Goal: Task Accomplishment & Management: Use online tool/utility

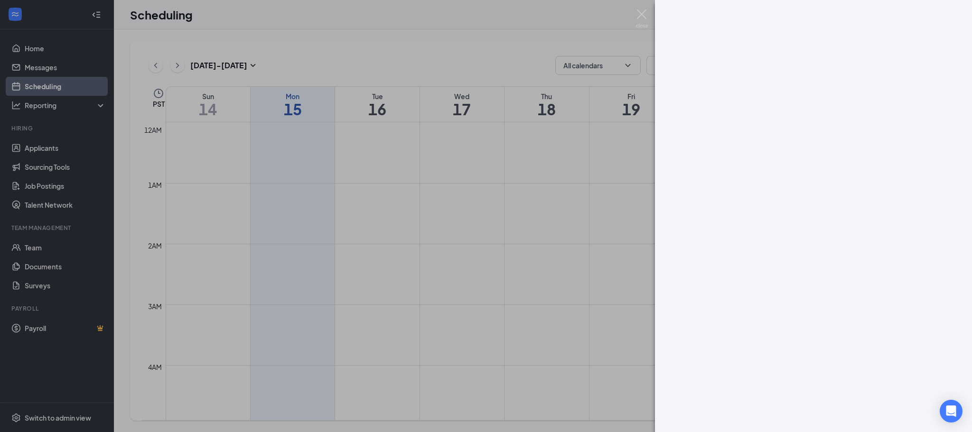
scroll to position [609, 0]
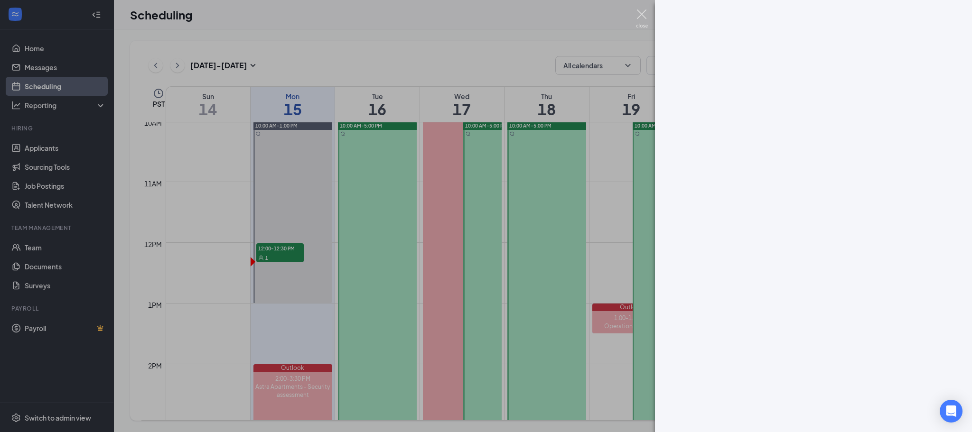
click at [642, 13] on img at bounding box center [642, 18] width 12 height 19
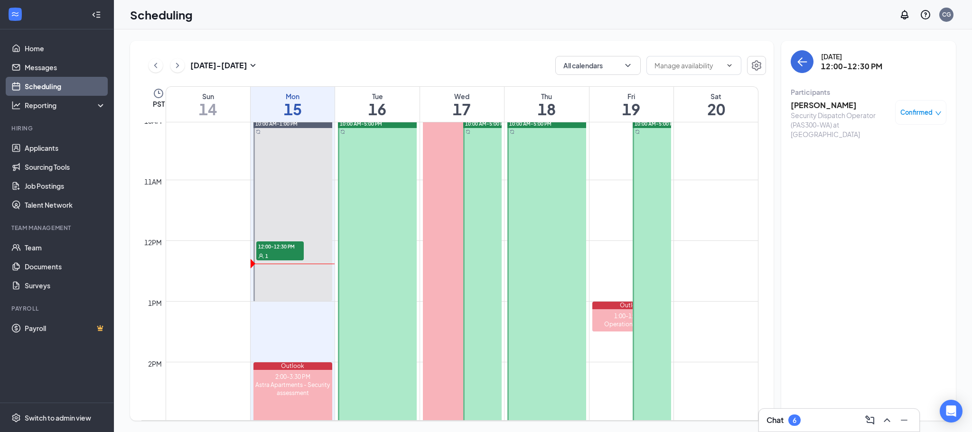
scroll to position [609, 0]
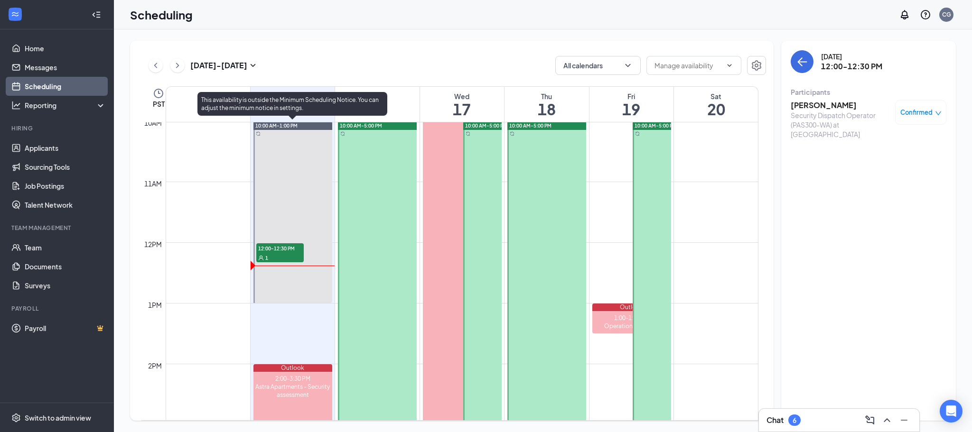
click at [269, 255] on div "1" at bounding box center [279, 257] width 47 height 9
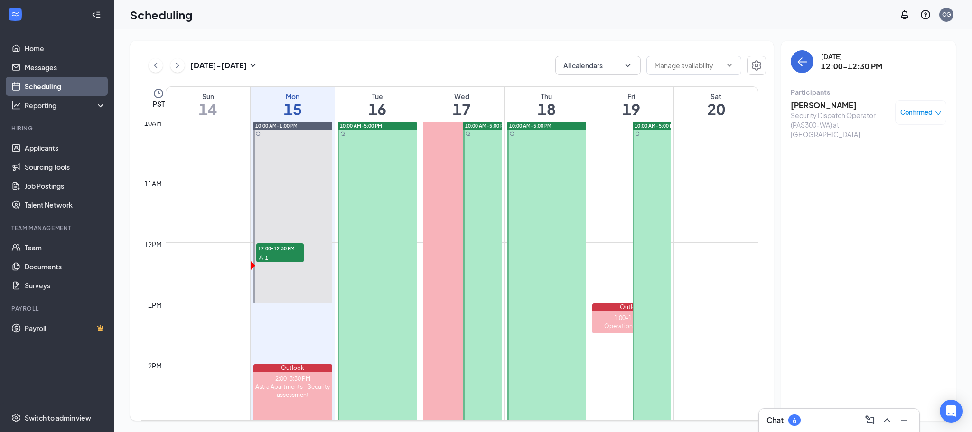
click at [934, 117] on div "Confirmed" at bounding box center [920, 112] width 41 height 9
click at [905, 162] on span "Mark complete" at bounding box center [890, 159] width 47 height 10
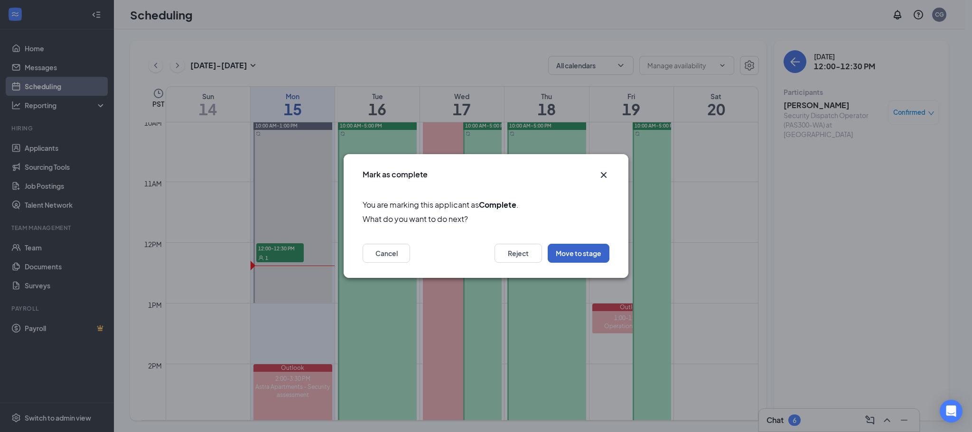
click at [589, 254] on button "Move to stage" at bounding box center [579, 253] width 62 height 19
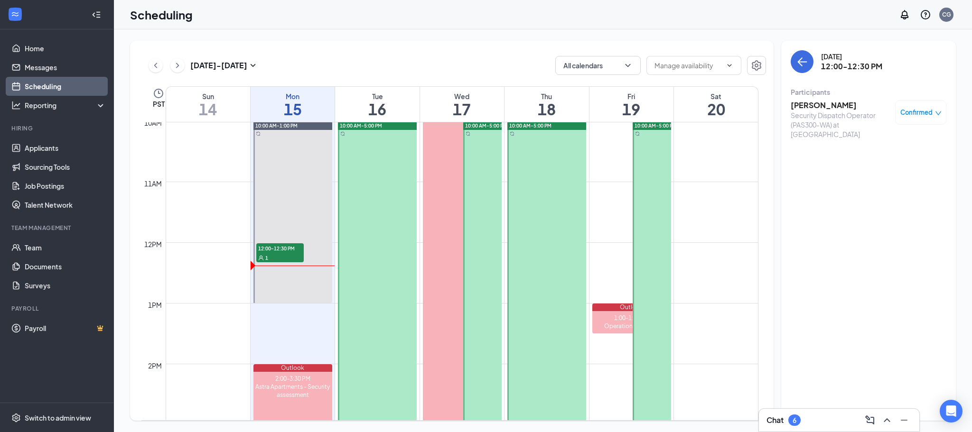
click at [833, 103] on h3 "[PERSON_NAME]" at bounding box center [841, 105] width 100 height 10
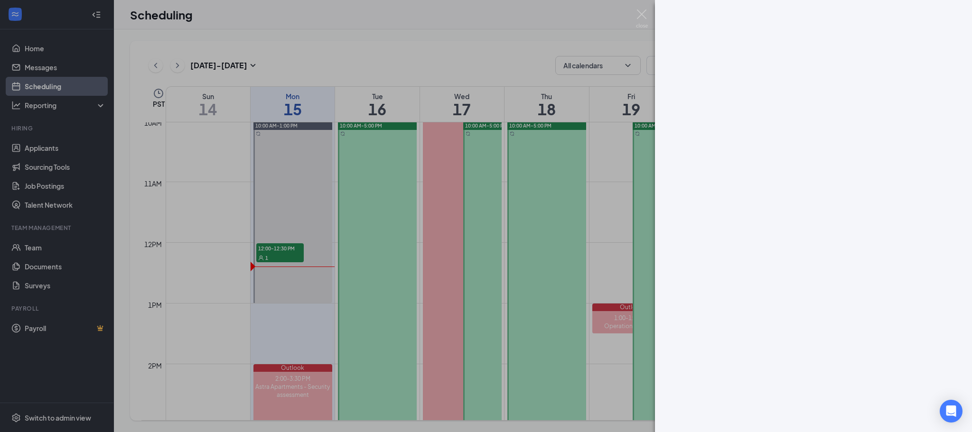
click at [649, 15] on div at bounding box center [486, 216] width 972 height 432
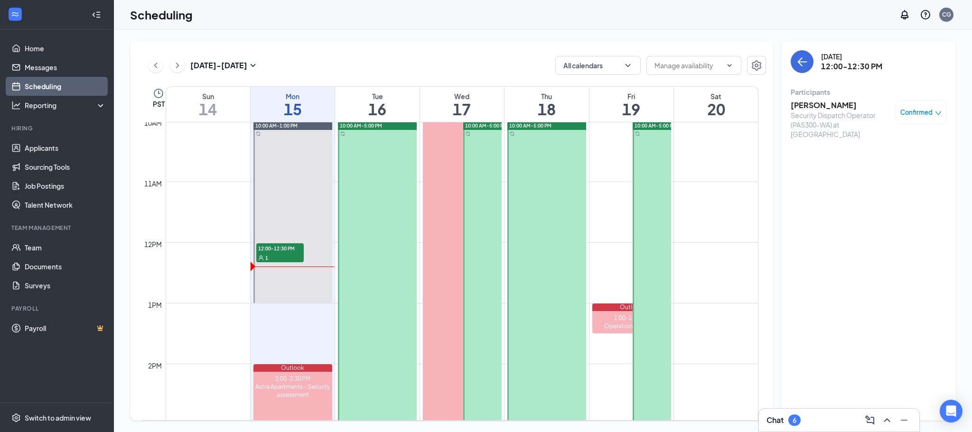
click at [941, 114] on icon "down" at bounding box center [938, 113] width 7 height 7
click at [897, 164] on span "Mark complete" at bounding box center [890, 159] width 47 height 10
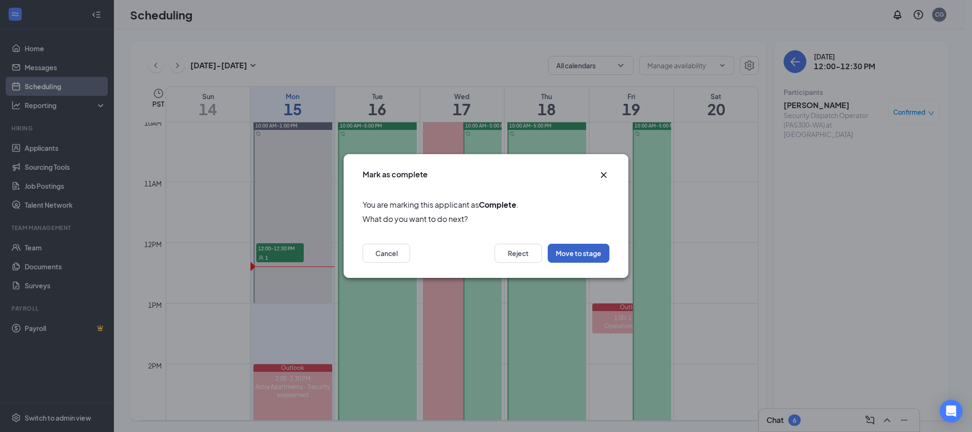
click at [577, 257] on button "Move to stage" at bounding box center [579, 253] width 62 height 19
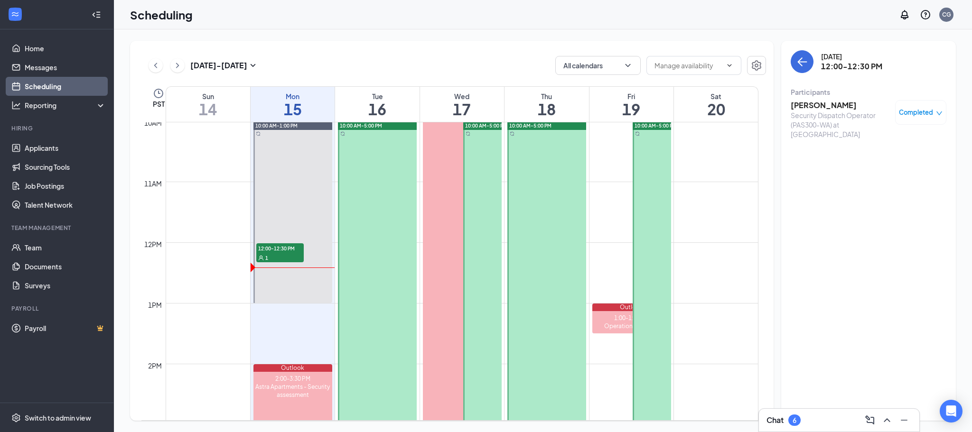
click at [828, 107] on h3 "[PERSON_NAME]" at bounding box center [841, 105] width 100 height 10
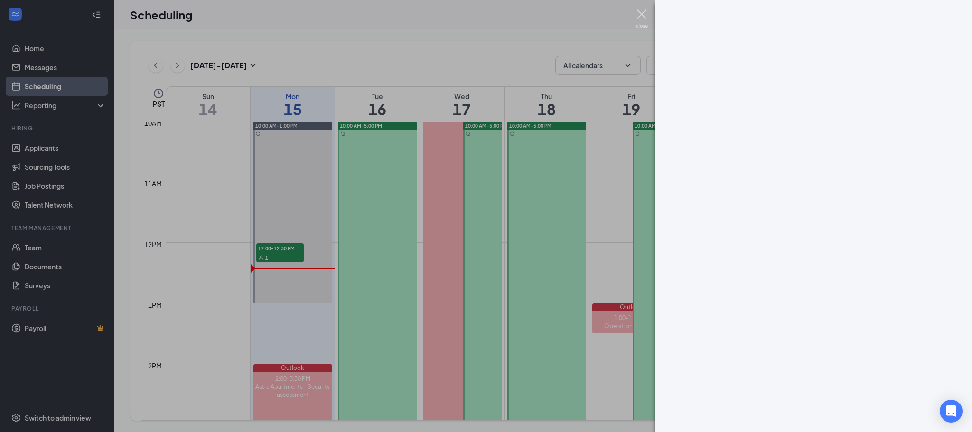
click at [645, 18] on img at bounding box center [642, 18] width 12 height 19
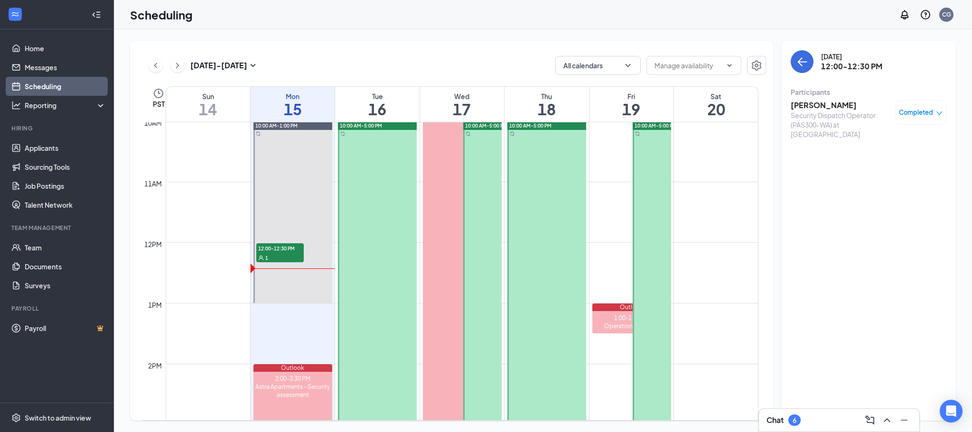
click at [920, 118] on div "Completed" at bounding box center [920, 112] width 51 height 25
click at [937, 113] on icon "down" at bounding box center [939, 113] width 7 height 7
click at [833, 106] on h3 "[PERSON_NAME]" at bounding box center [841, 105] width 100 height 10
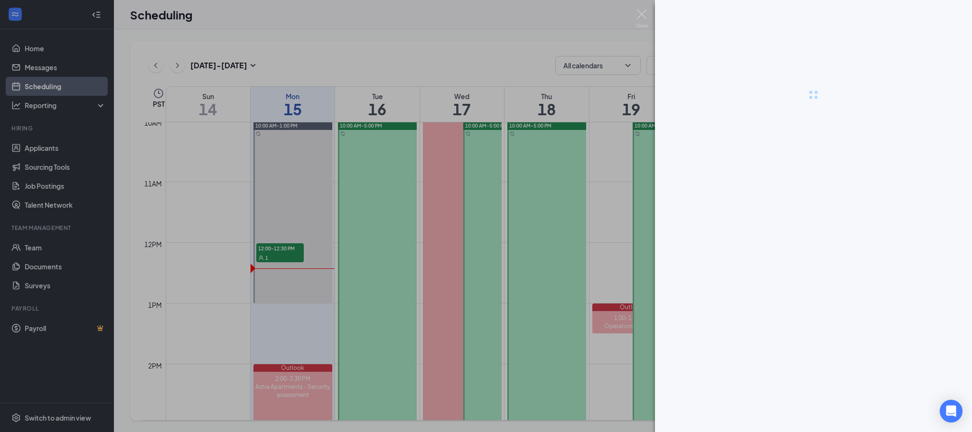
click at [507, 95] on div at bounding box center [486, 216] width 972 height 432
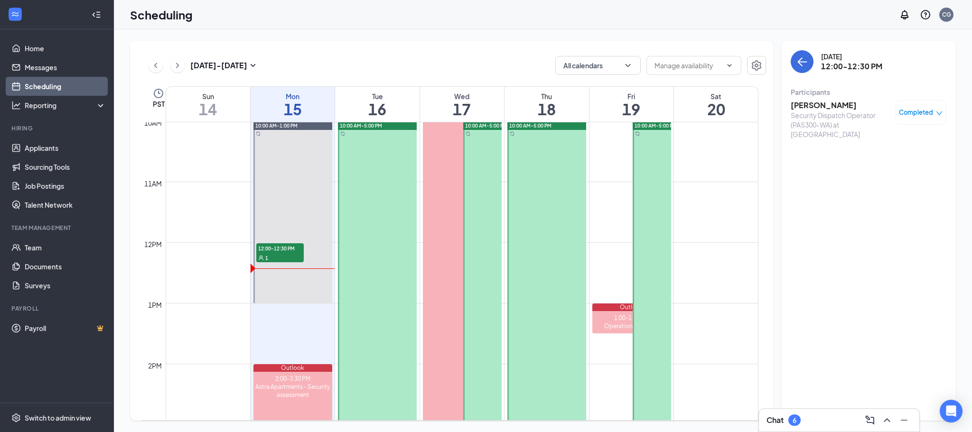
drag, startPoint x: 862, startPoint y: 102, endPoint x: 792, endPoint y: 104, distance: 70.7
click at [792, 104] on h3 "[PERSON_NAME]" at bounding box center [841, 105] width 100 height 10
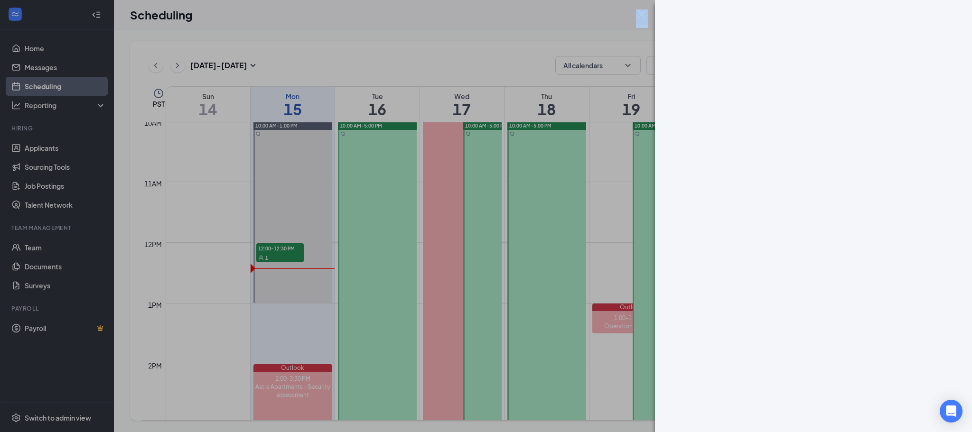
click at [636, 21] on div at bounding box center [486, 216] width 972 height 432
click at [637, 15] on img at bounding box center [642, 18] width 12 height 19
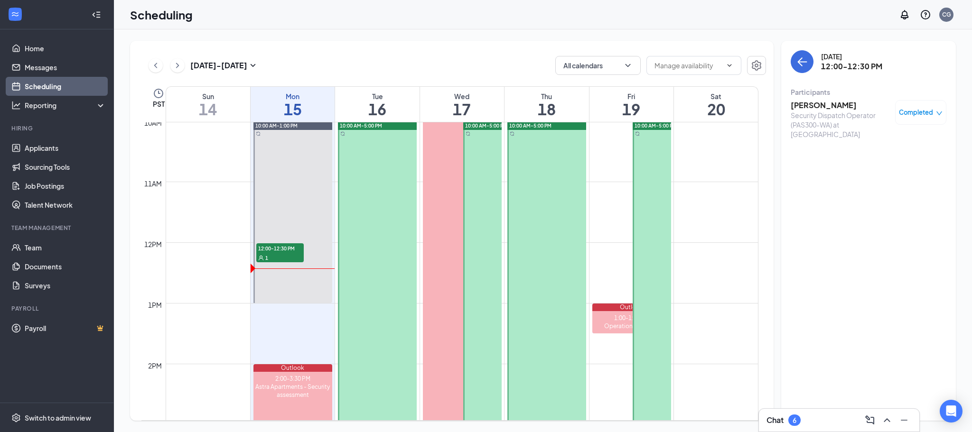
drag, startPoint x: 861, startPoint y: 103, endPoint x: 794, endPoint y: 101, distance: 67.4
click at [794, 101] on h3 "[PERSON_NAME]" at bounding box center [841, 105] width 100 height 10
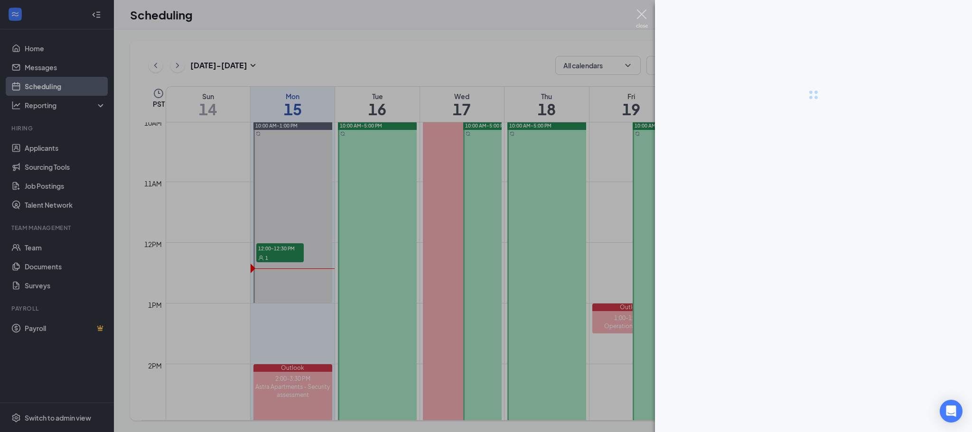
click at [640, 18] on img at bounding box center [642, 18] width 12 height 19
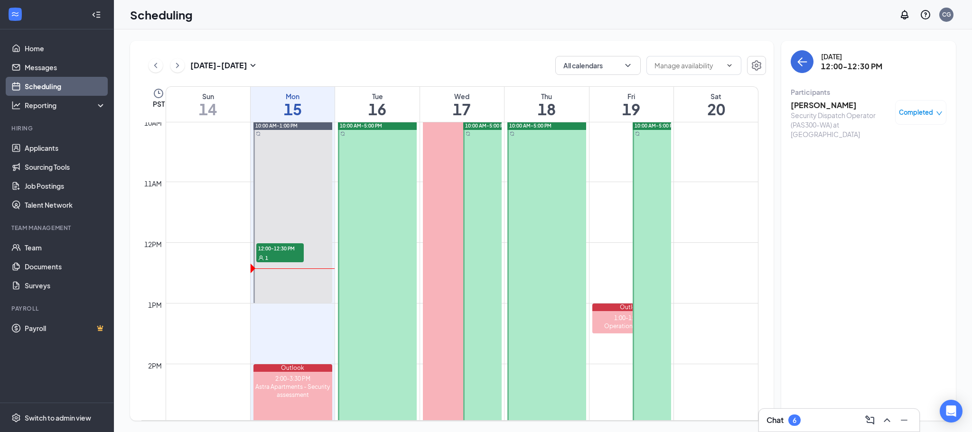
click at [859, 106] on h3 "[PERSON_NAME]" at bounding box center [841, 105] width 100 height 10
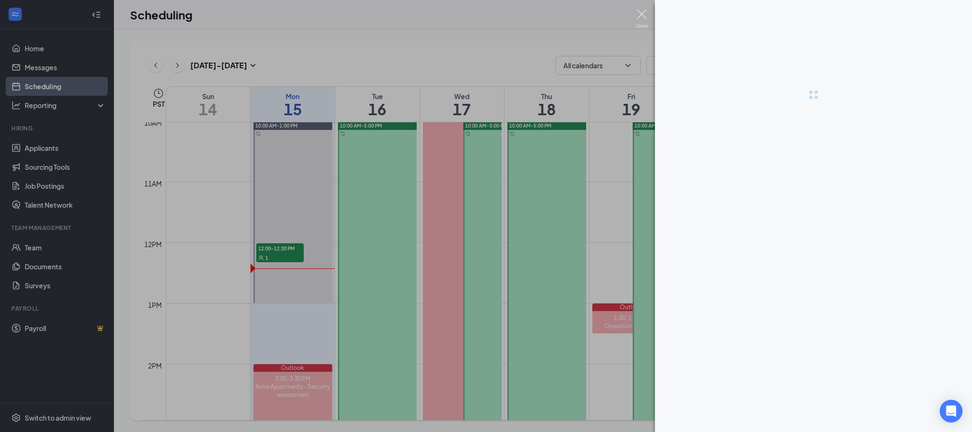
click at [642, 12] on img at bounding box center [642, 18] width 12 height 19
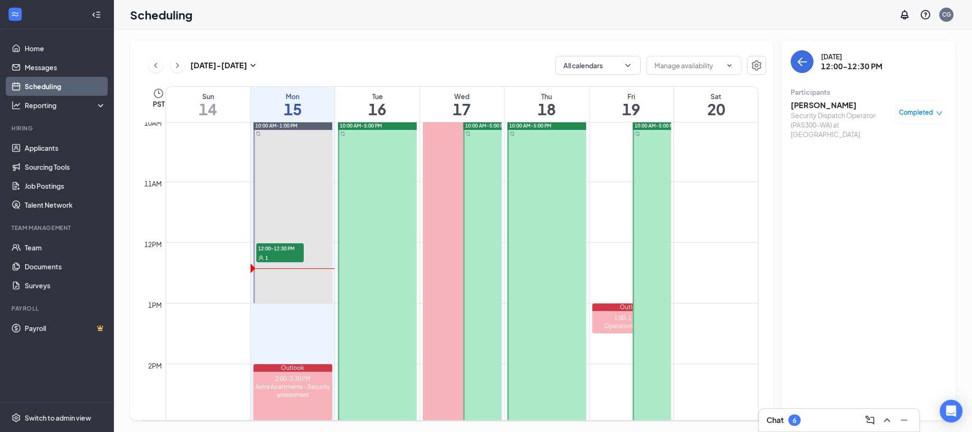
drag, startPoint x: 863, startPoint y: 105, endPoint x: 785, endPoint y: 104, distance: 78.3
click at [785, 104] on div "[DATE] 12:00-12:30 PM Participants [PERSON_NAME] Security Dispatch Operator (PA…" at bounding box center [868, 231] width 175 height 380
copy h3 "[PERSON_NAME]"
click at [850, 106] on h3 "[PERSON_NAME]" at bounding box center [841, 105] width 100 height 10
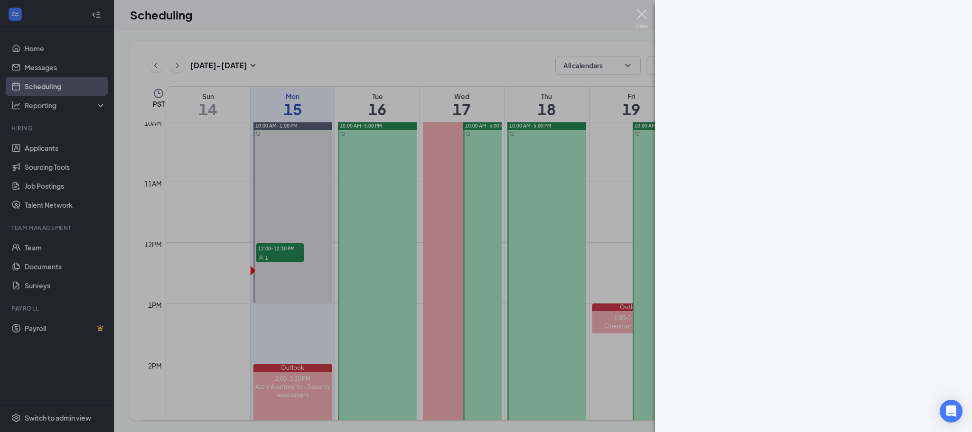
click at [640, 17] on img at bounding box center [642, 18] width 12 height 19
